Goal: Task Accomplishment & Management: Use online tool/utility

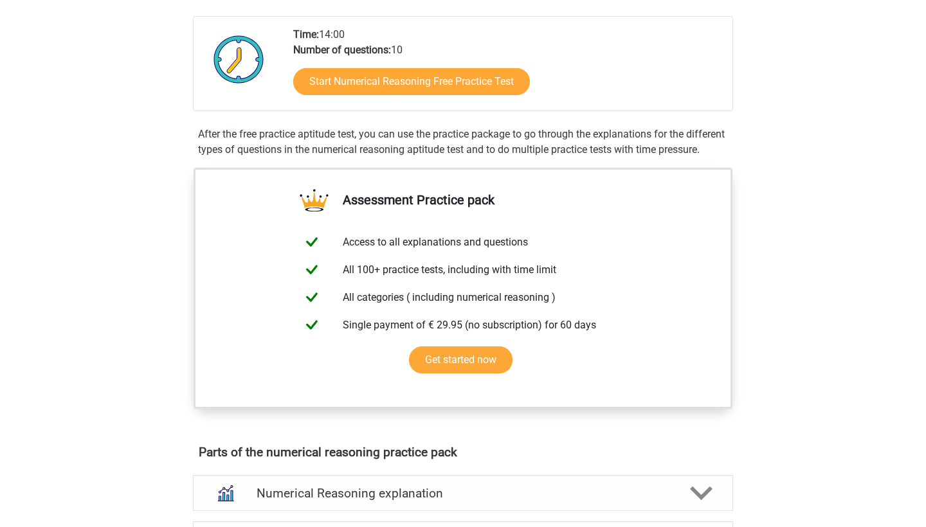
scroll to position [206, 0]
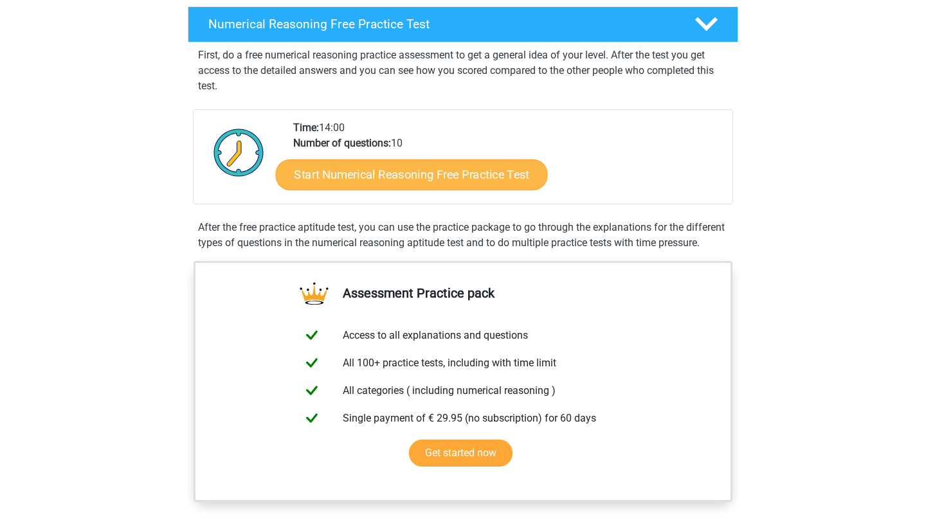
click at [483, 175] on link "Start Numerical Reasoning Free Practice Test" at bounding box center [412, 174] width 272 height 31
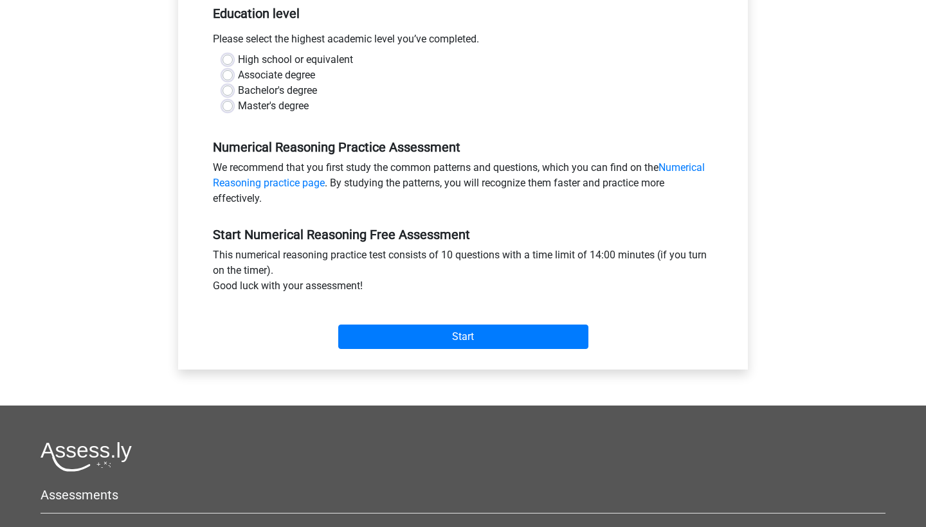
scroll to position [271, 0]
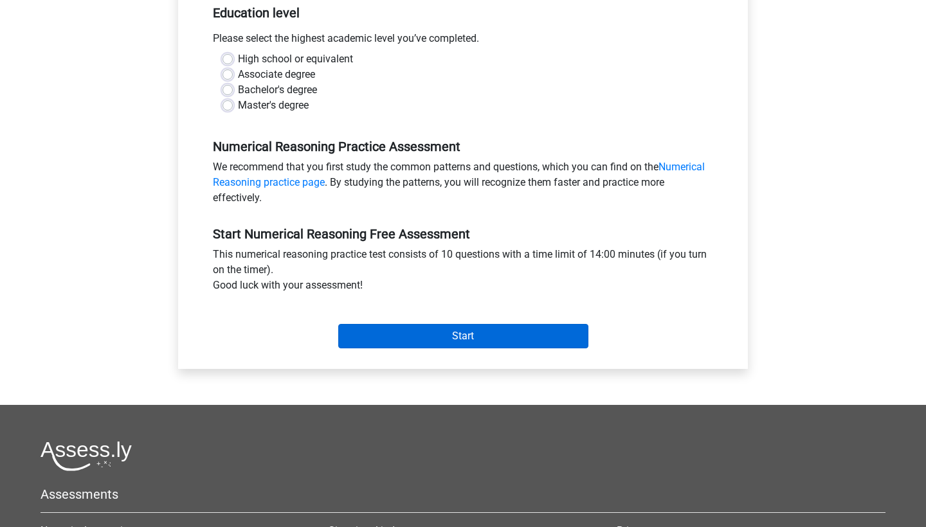
click at [475, 337] on input "Start" at bounding box center [463, 336] width 250 height 24
click at [432, 336] on input "Start" at bounding box center [463, 336] width 250 height 24
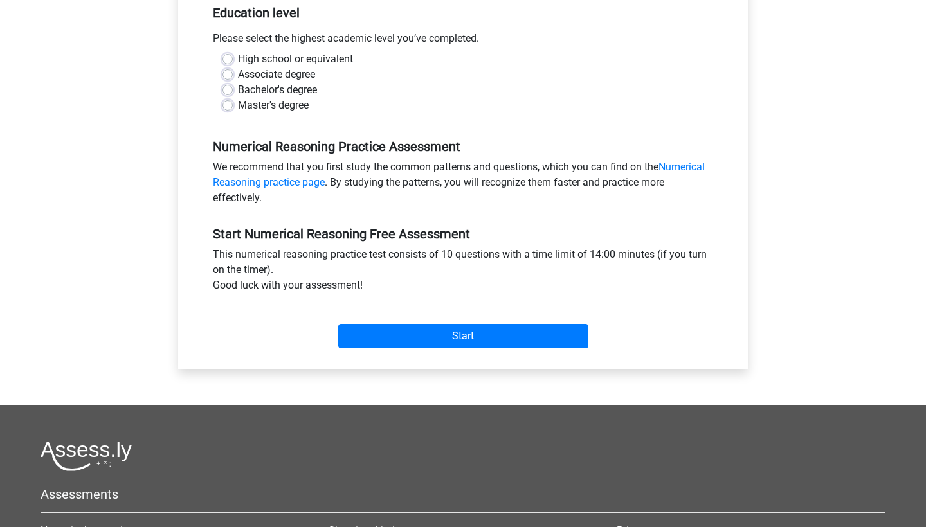
click at [237, 59] on div "High school or equivalent" at bounding box center [463, 58] width 481 height 15
click at [238, 58] on label "High school or equivalent" at bounding box center [295, 58] width 115 height 15
click at [226, 58] on input "High school or equivalent" at bounding box center [228, 57] width 10 height 13
radio input "true"
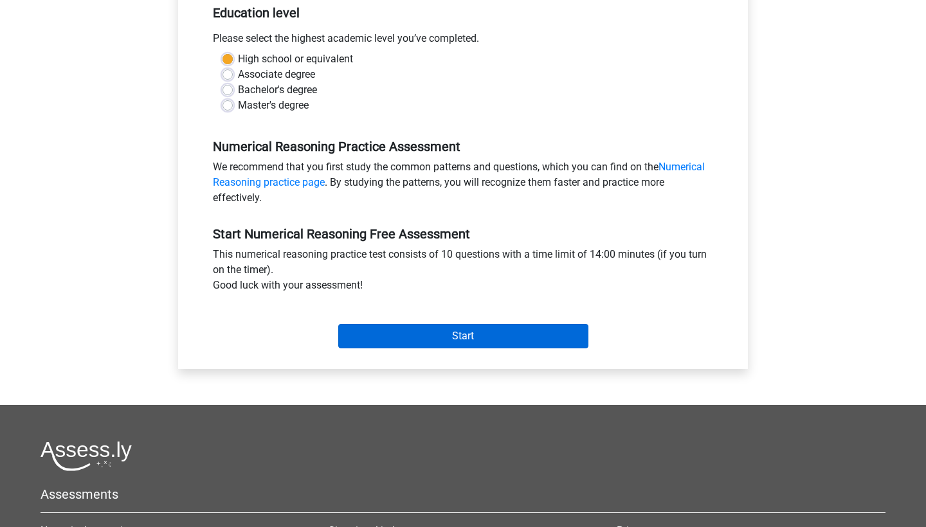
click at [437, 342] on input "Start" at bounding box center [463, 336] width 250 height 24
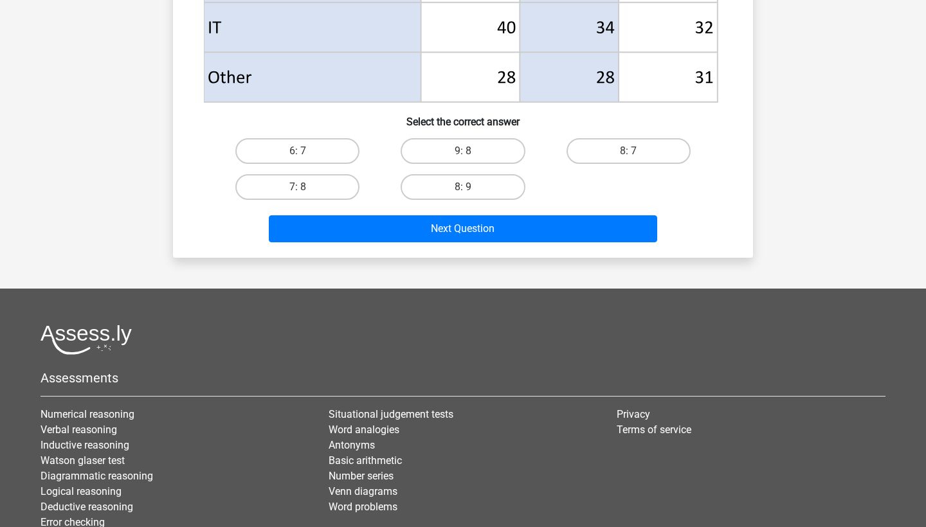
scroll to position [661, 0]
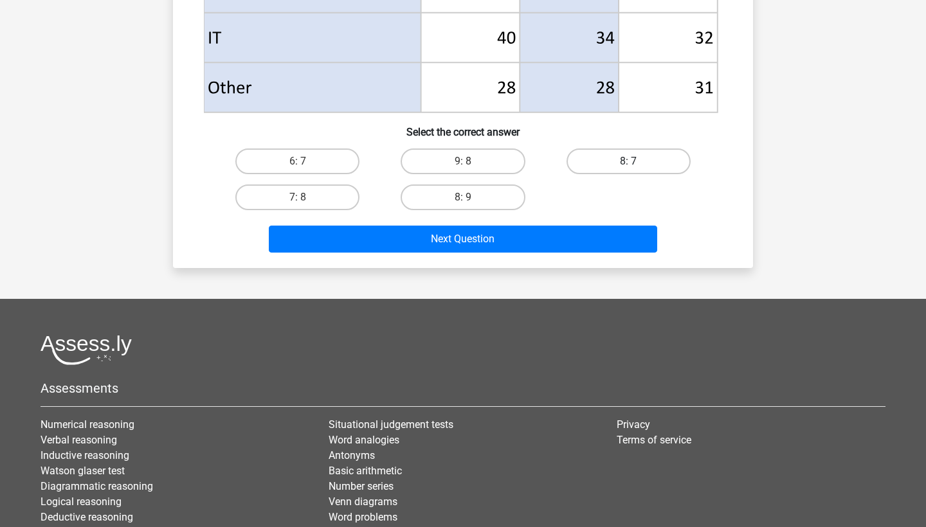
click at [614, 165] on label "8: 7" at bounding box center [629, 162] width 124 height 26
click at [628, 165] on input "8: 7" at bounding box center [632, 165] width 8 height 8
radio input "true"
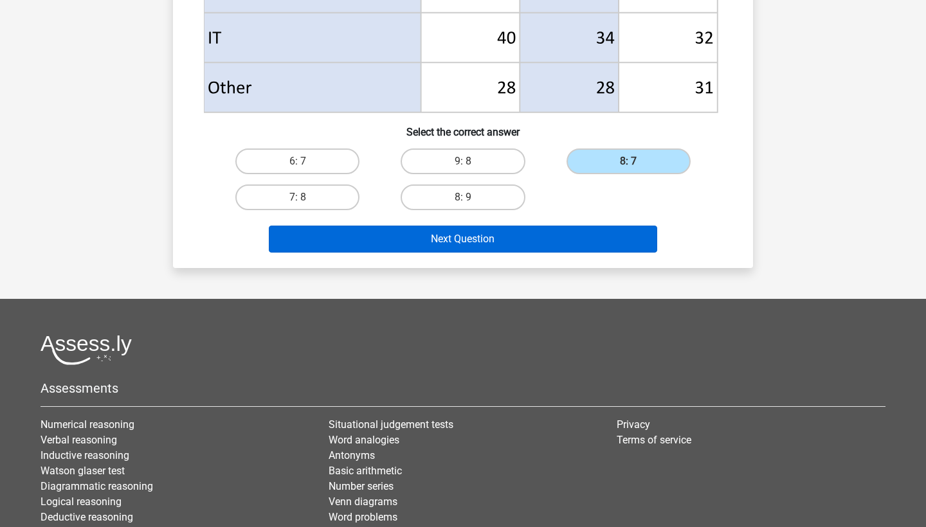
click at [527, 239] on button "Next Question" at bounding box center [463, 239] width 389 height 27
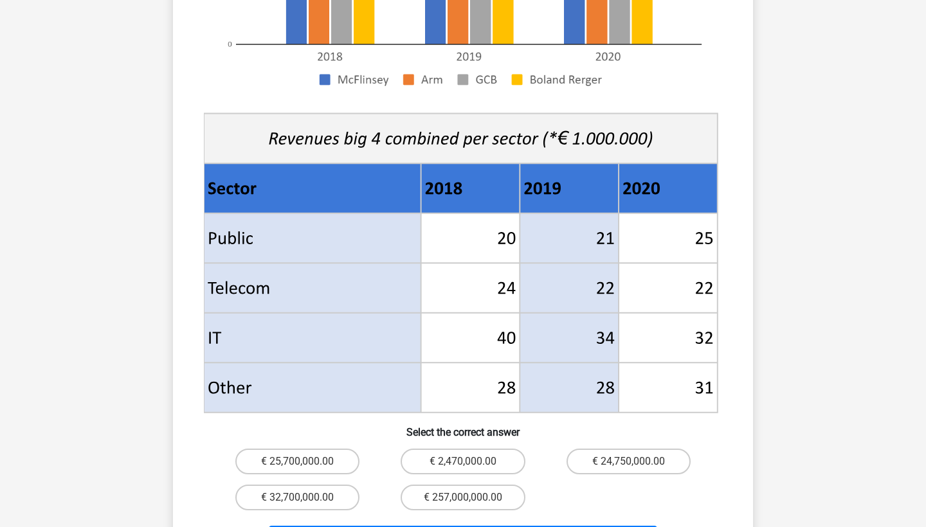
scroll to position [213, 0]
